Goal: Information Seeking & Learning: Learn about a topic

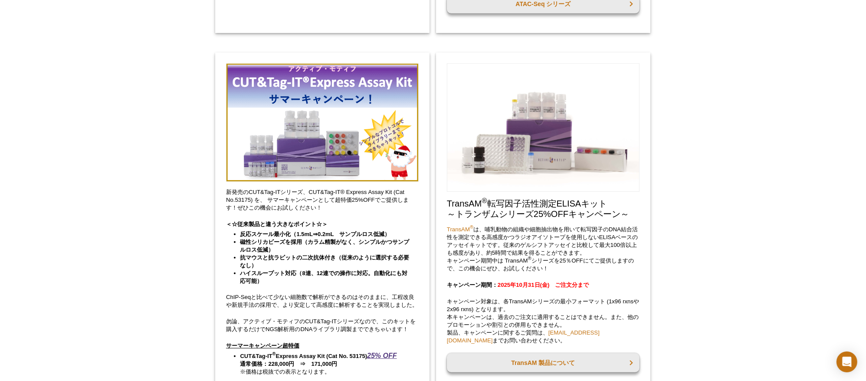
scroll to position [484, 0]
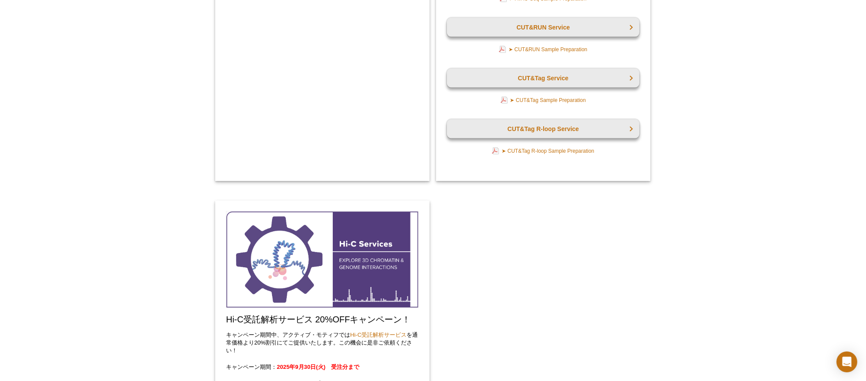
scroll to position [1623, 0]
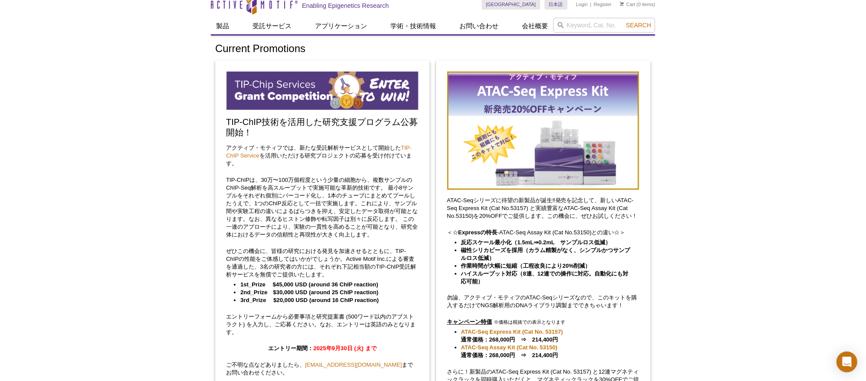
scroll to position [0, 0]
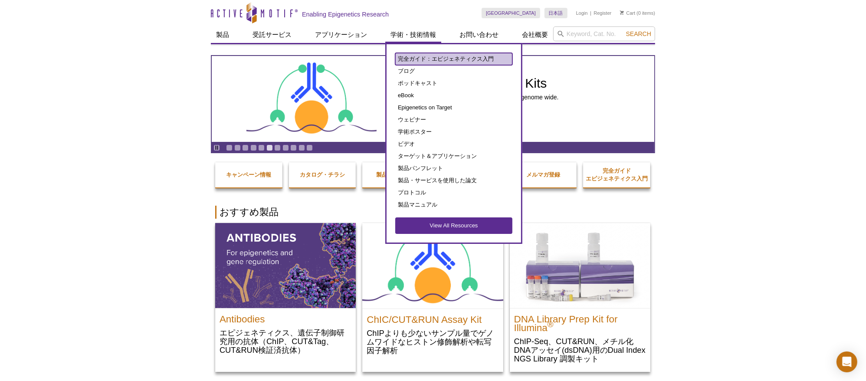
click at [432, 60] on link "完全ガイド：エピジェネティクス入門" at bounding box center [453, 59] width 117 height 12
